Goal: Transaction & Acquisition: Subscribe to service/newsletter

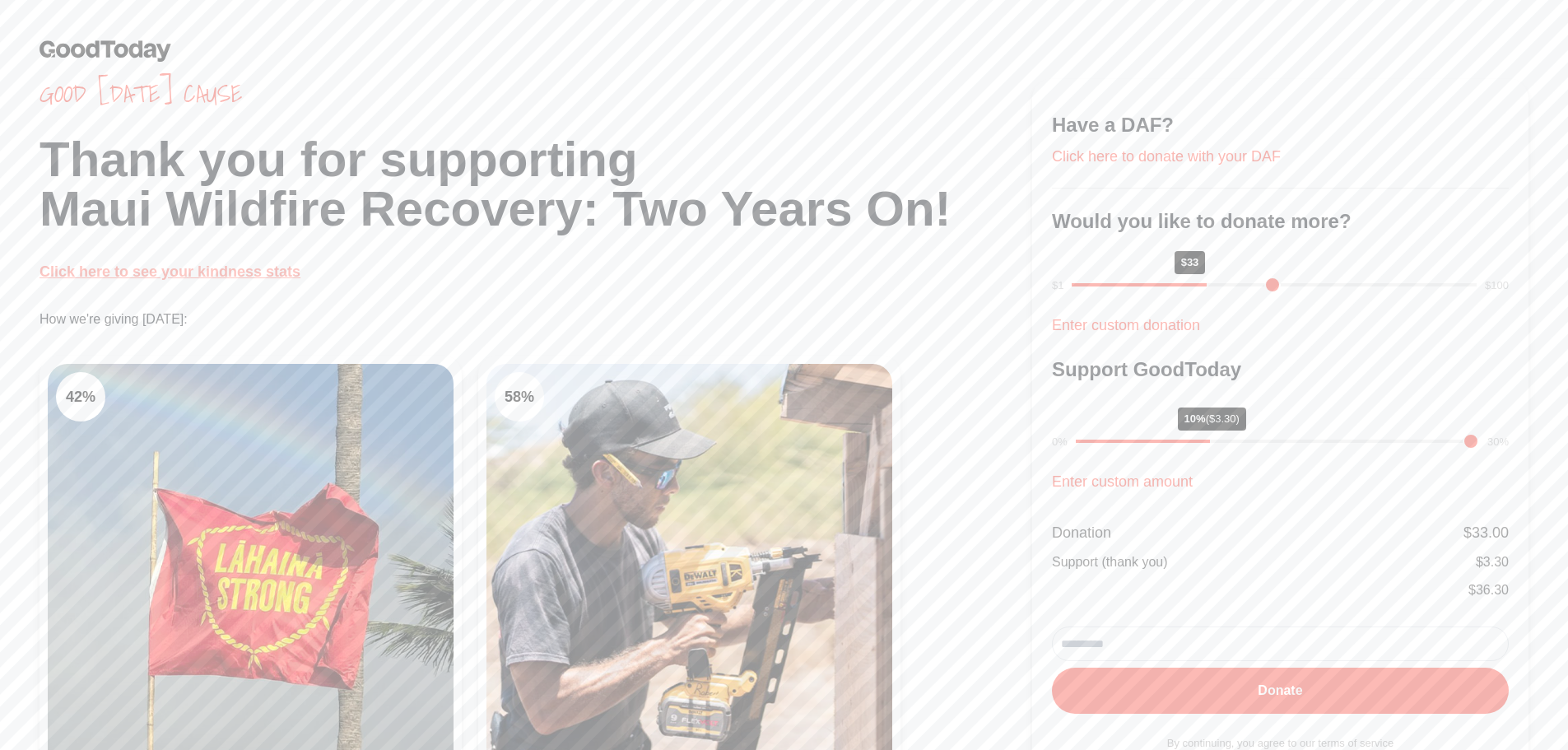
click at [223, 271] on link "Click here to see your kindness stats" at bounding box center [170, 271] width 261 height 17
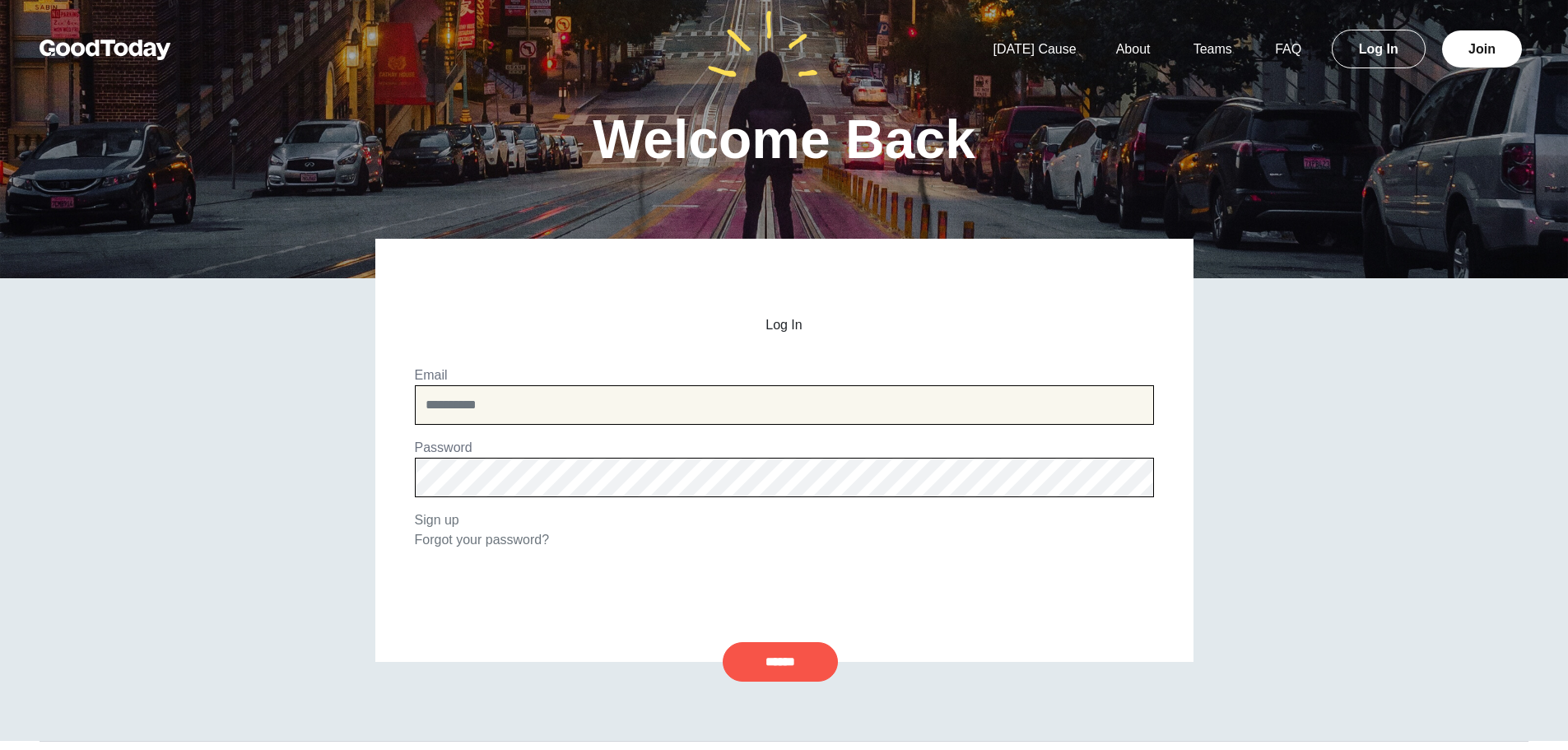
click at [749, 408] on input "email" at bounding box center [784, 405] width 739 height 40
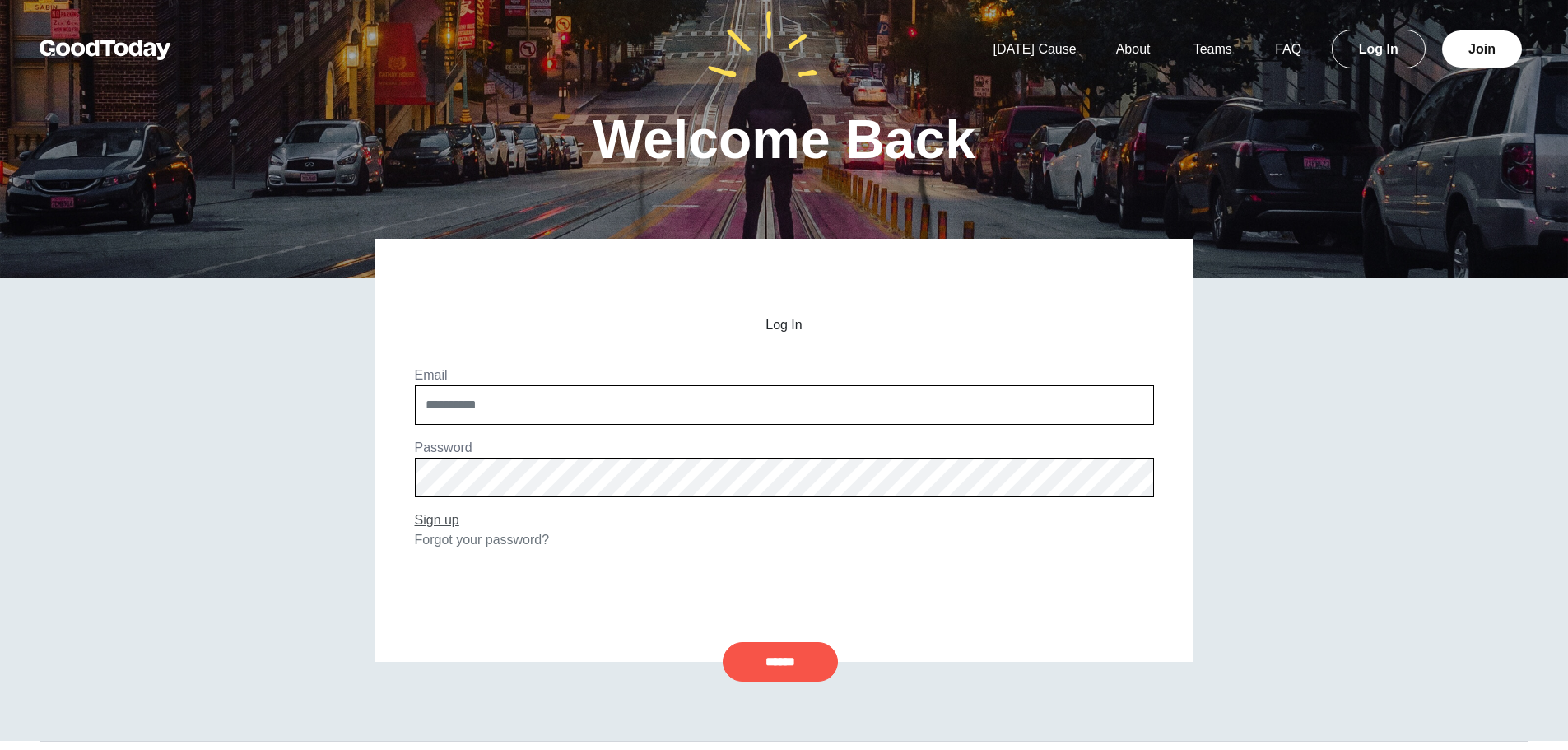
click at [440, 520] on link "Sign up" at bounding box center [436, 520] width 45 height 14
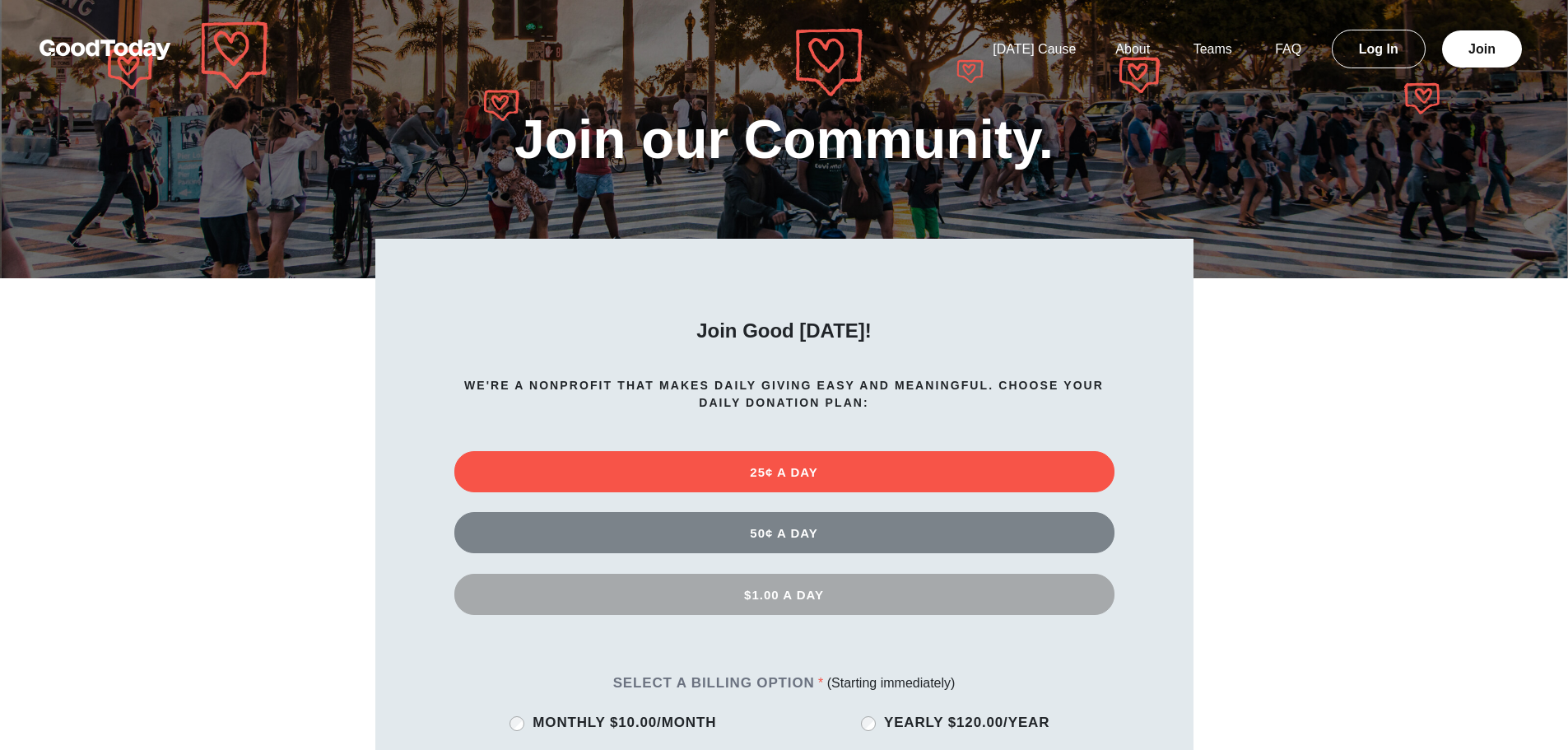
click at [803, 594] on button "$1.00 A DAY" at bounding box center [784, 594] width 659 height 41
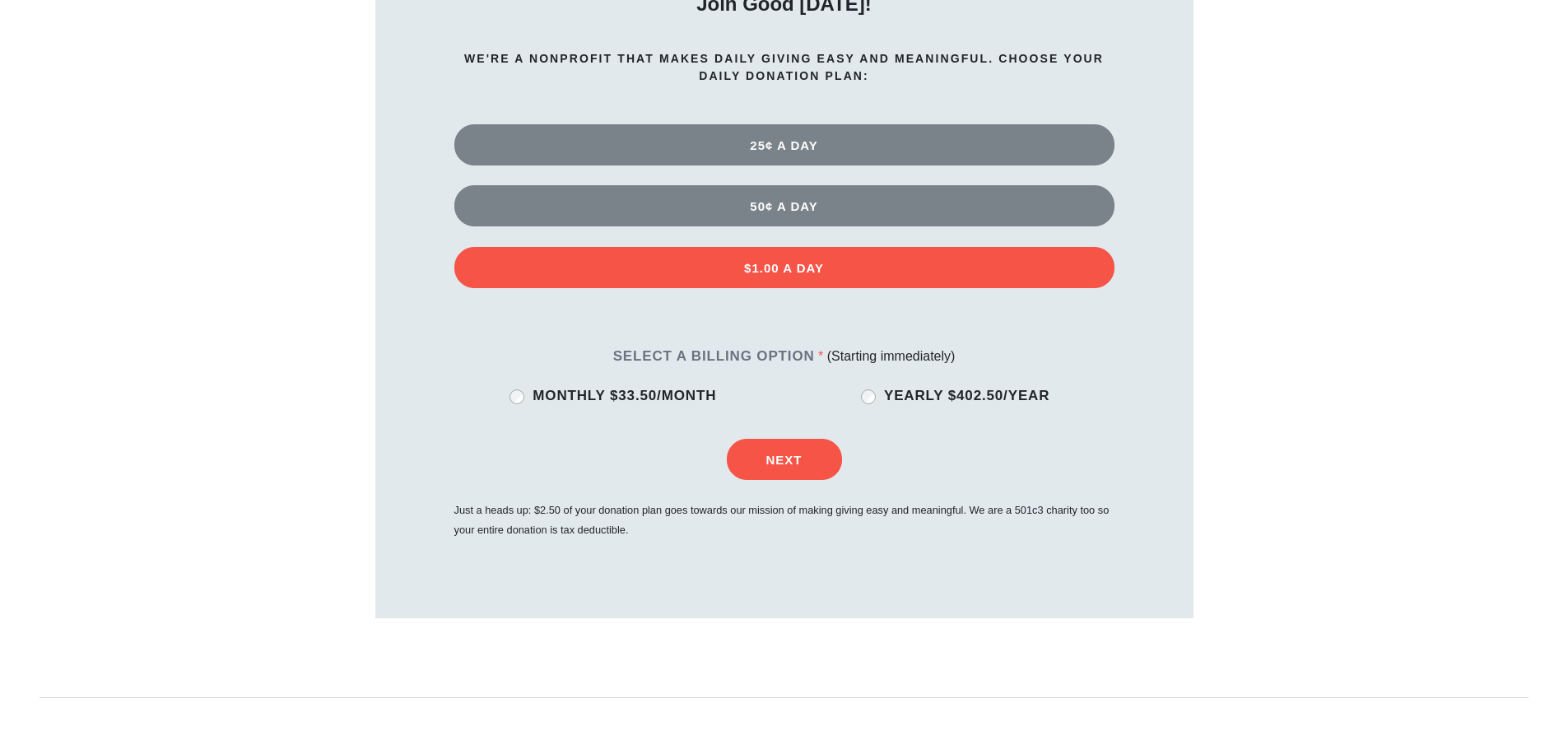
scroll to position [329, 0]
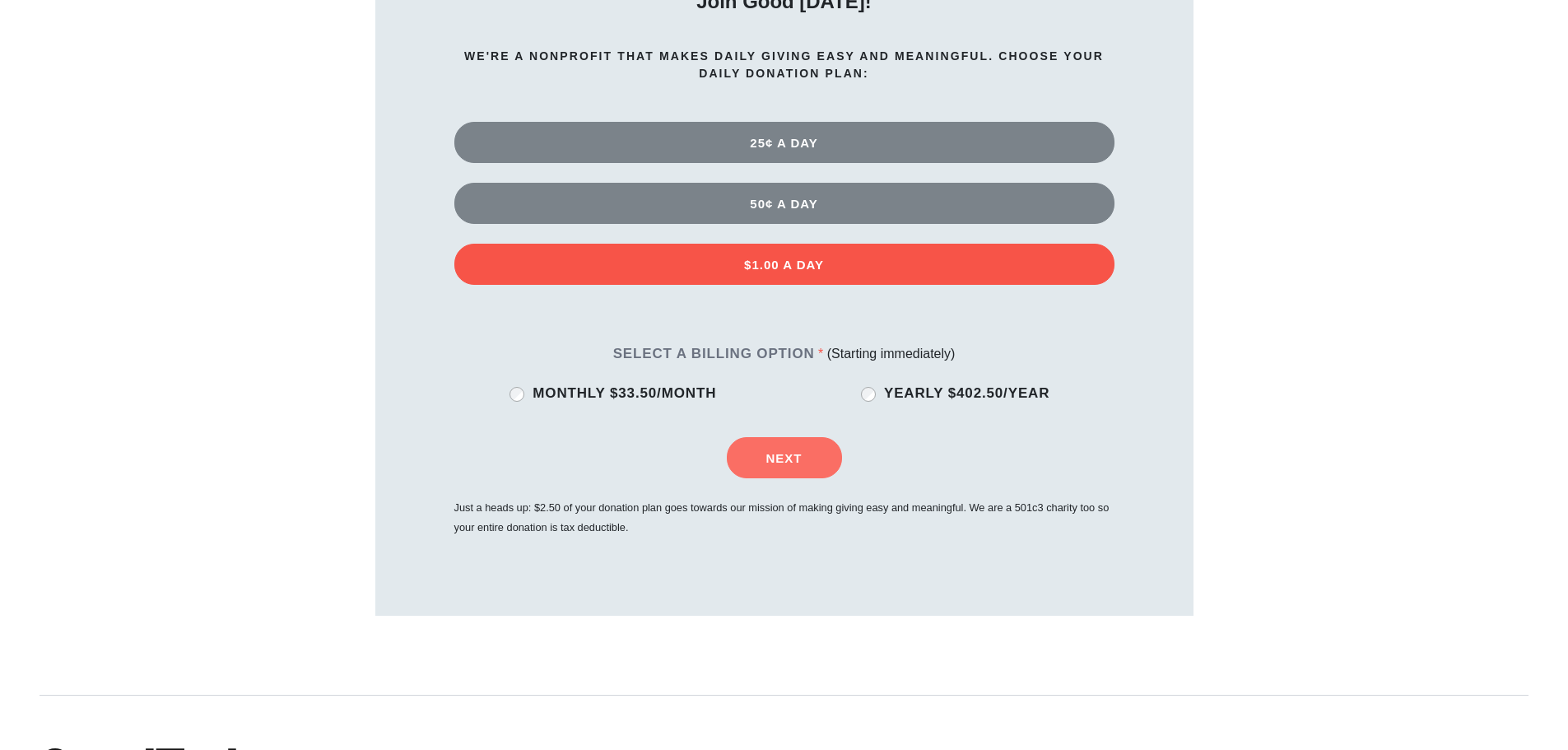
click at [824, 474] on button "Next" at bounding box center [784, 457] width 116 height 41
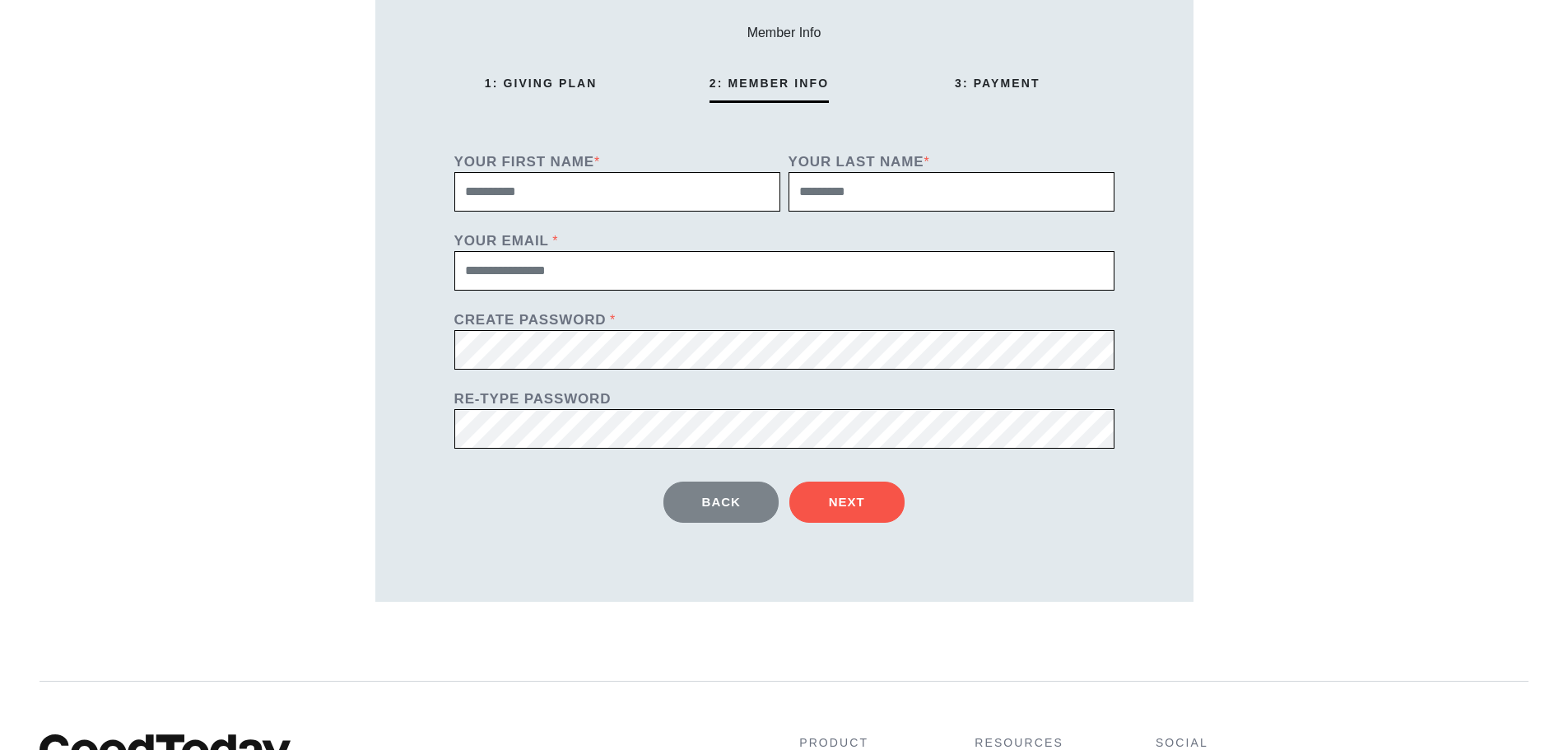
scroll to position [314, 0]
